Goal: Task Accomplishment & Management: Use online tool/utility

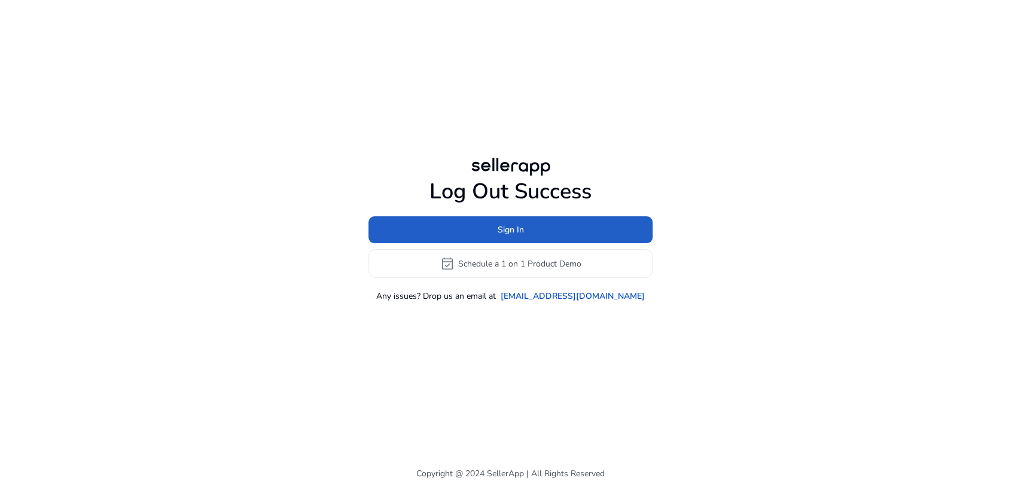
click at [422, 221] on span at bounding box center [510, 230] width 284 height 29
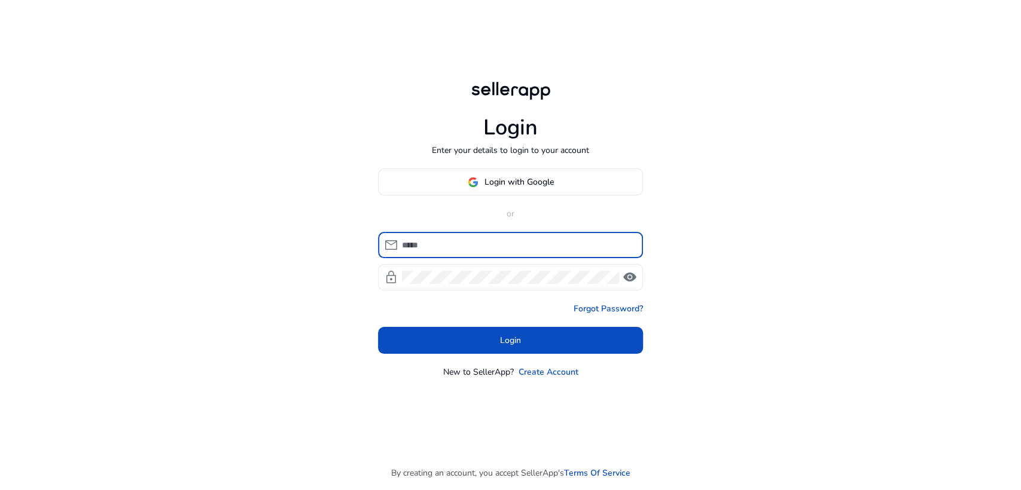
type input "**********"
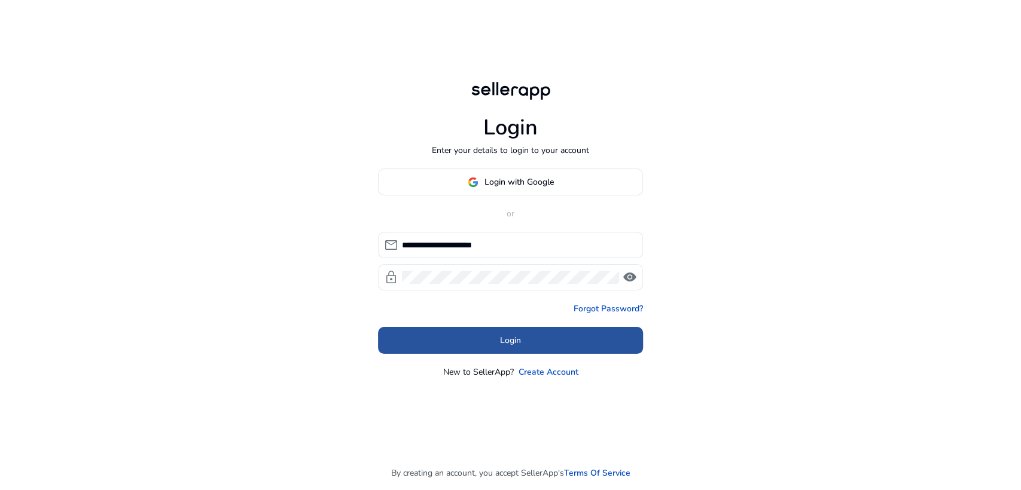
click at [468, 348] on span at bounding box center [510, 341] width 265 height 29
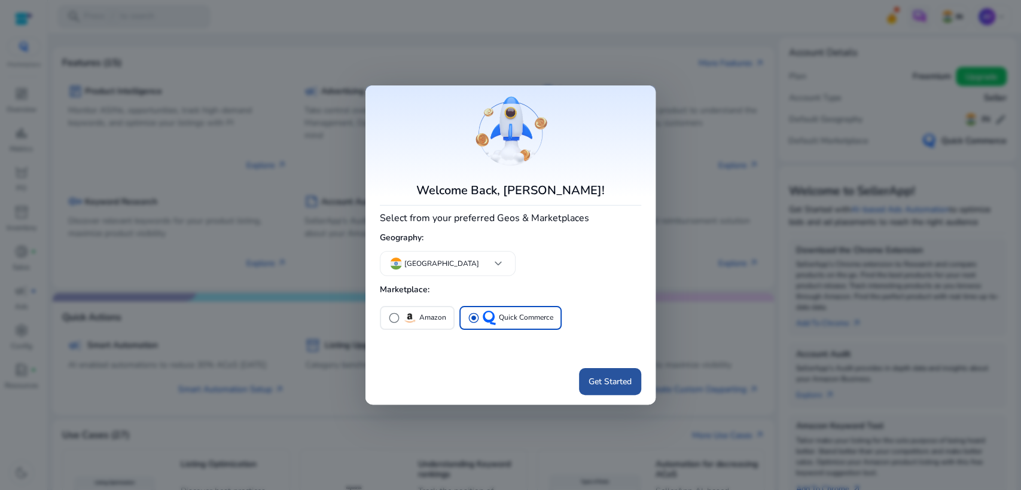
click at [603, 374] on span at bounding box center [610, 381] width 62 height 29
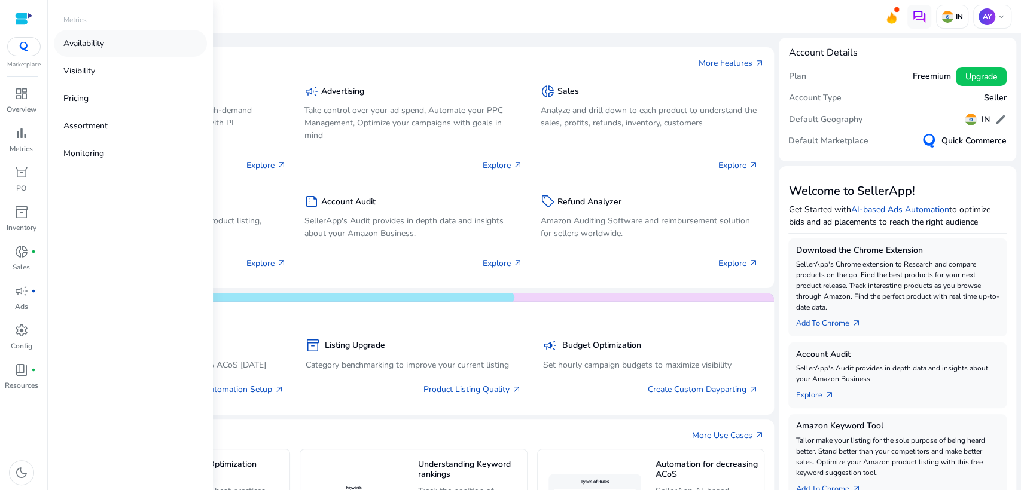
click at [92, 44] on p "Availability" at bounding box center [83, 43] width 41 height 13
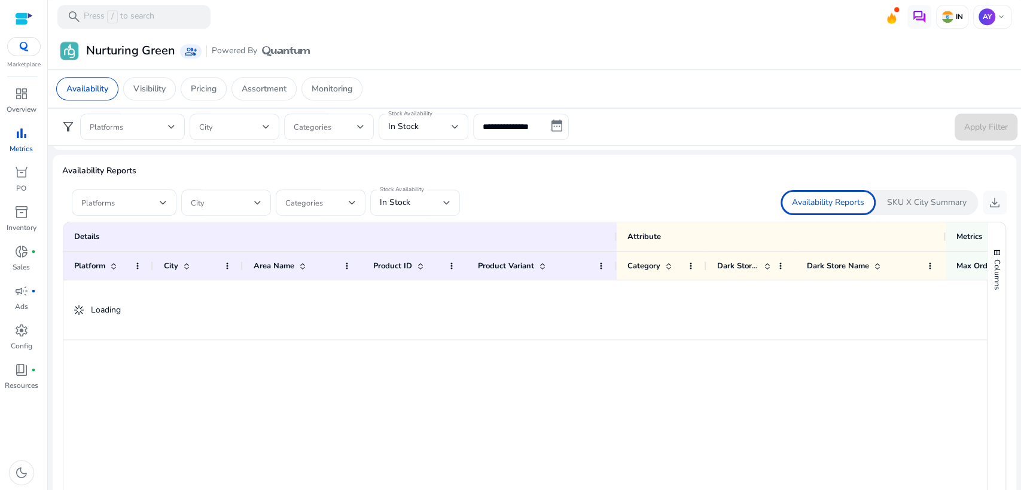
scroll to position [699, 0]
click at [447, 195] on div at bounding box center [446, 202] width 7 height 14
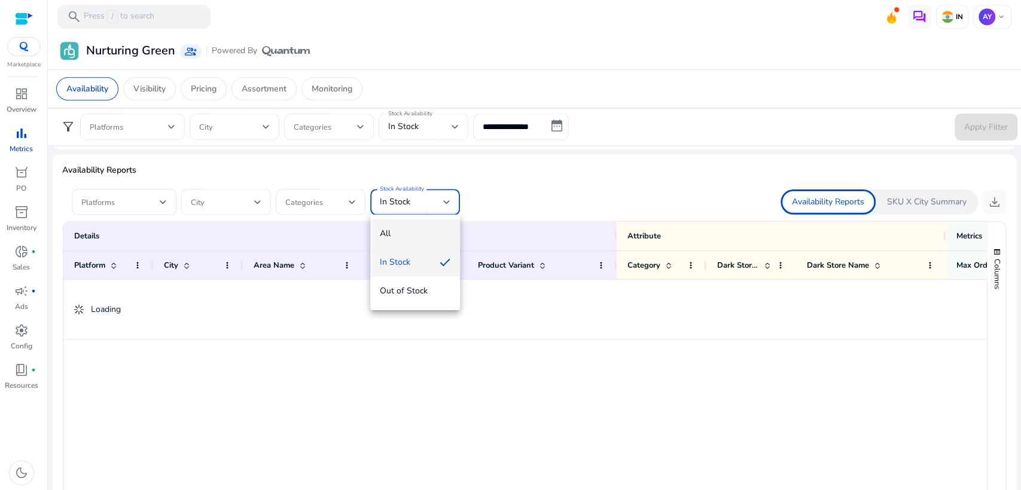
click at [405, 231] on span "All" at bounding box center [415, 233] width 71 height 13
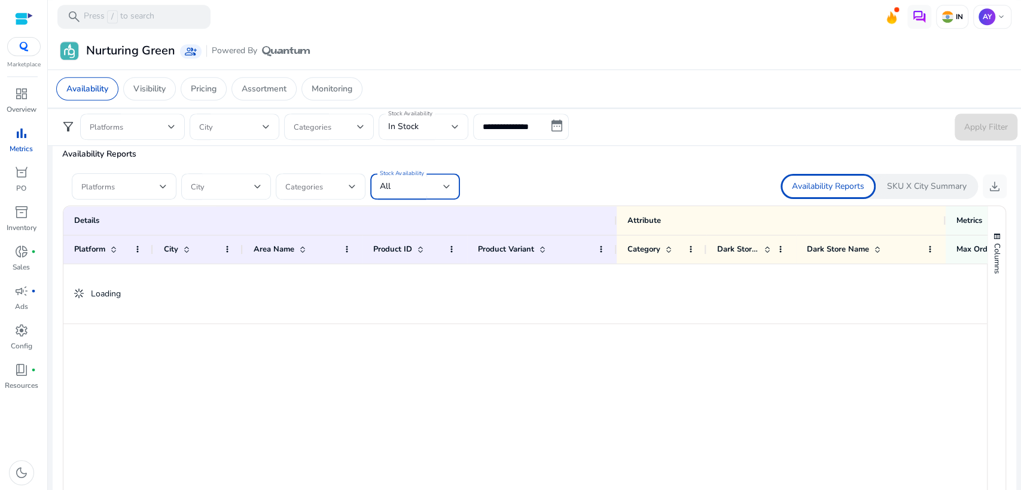
scroll to position [684, 0]
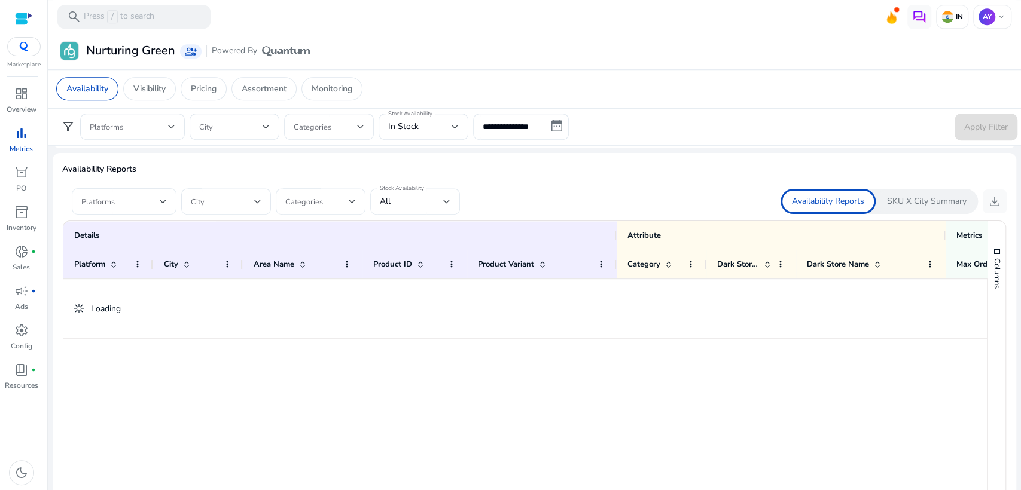
click at [167, 205] on div "Platforms" at bounding box center [124, 201] width 105 height 26
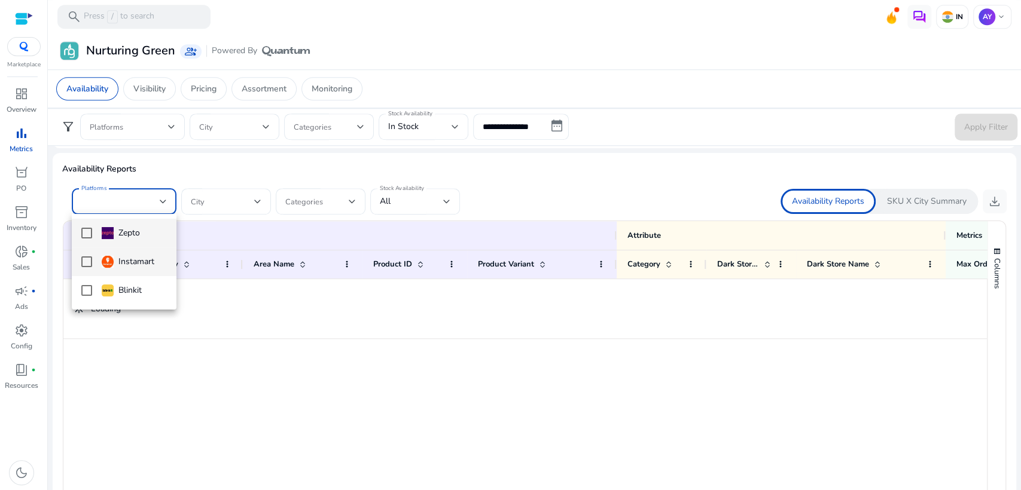
click at [126, 264] on div "Instamart" at bounding box center [128, 261] width 53 height 13
click at [508, 215] on div at bounding box center [510, 245] width 1021 height 490
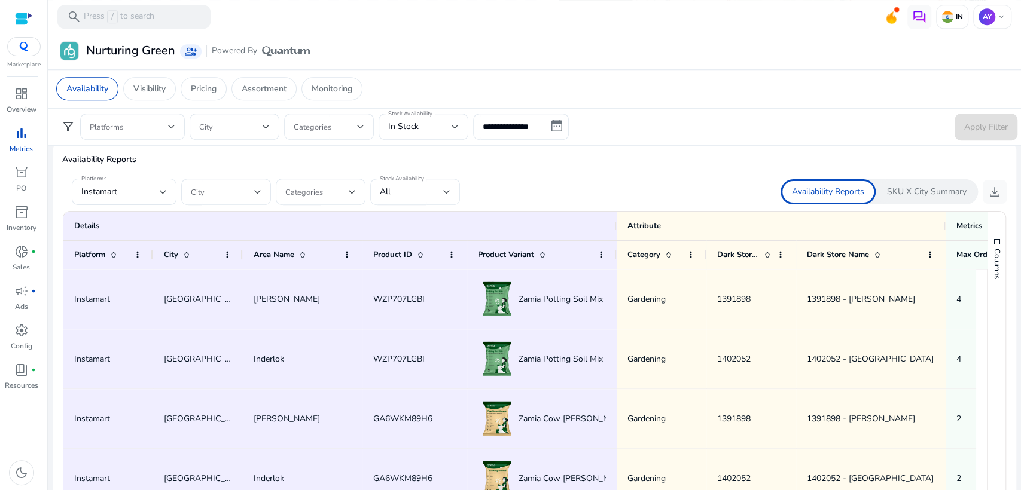
scroll to position [662, 0]
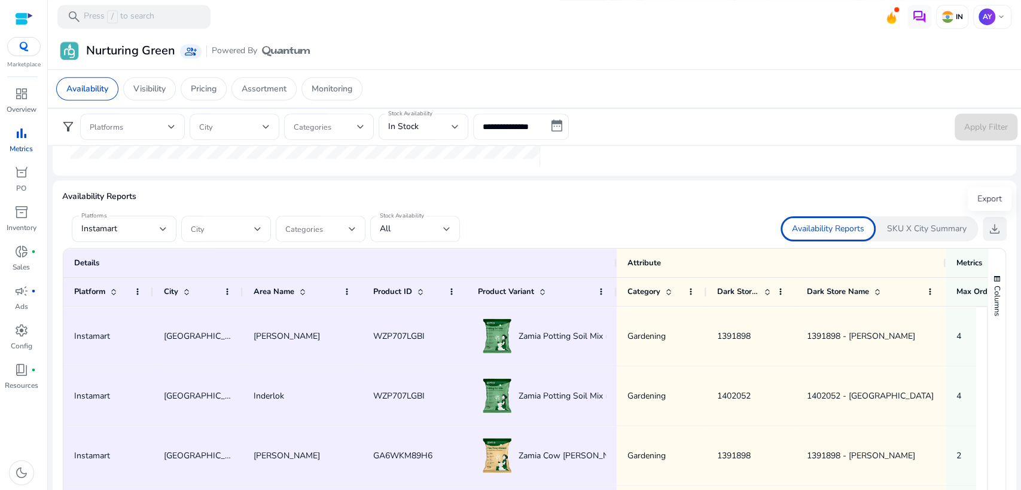
click at [988, 231] on span "download" at bounding box center [995, 229] width 14 height 14
